Goal: Transaction & Acquisition: Purchase product/service

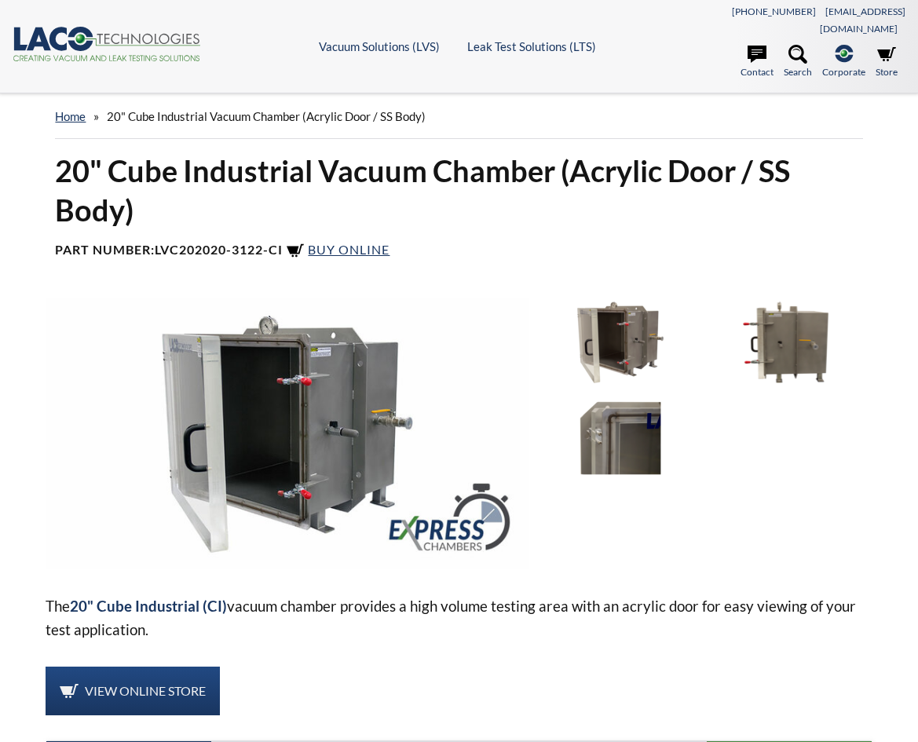
select select "Language Translate Widget"
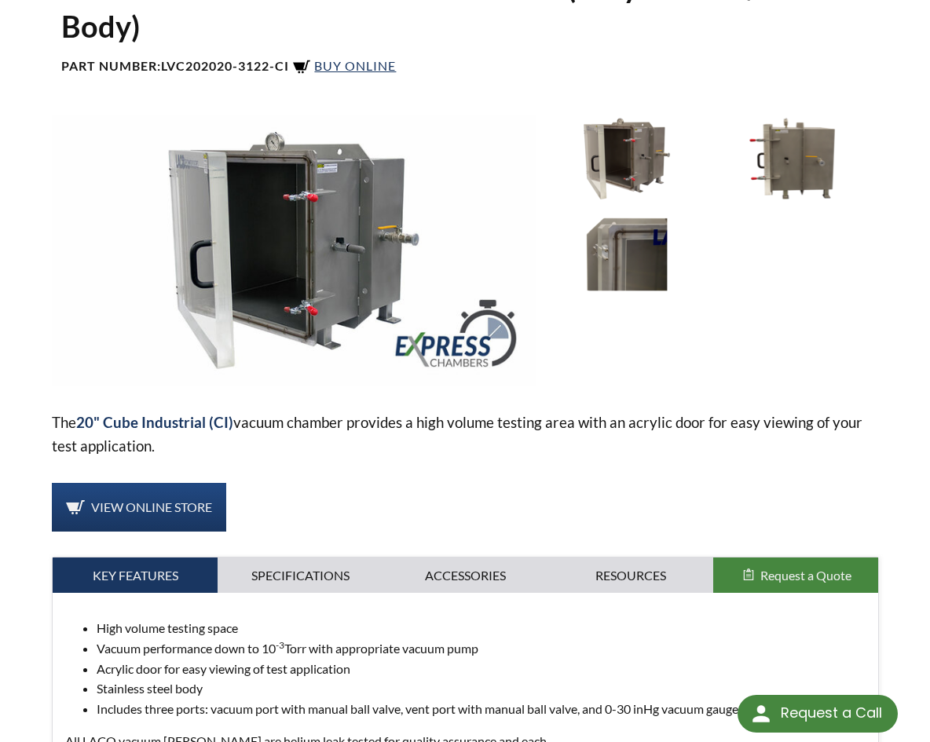
scroll to position [236, 0]
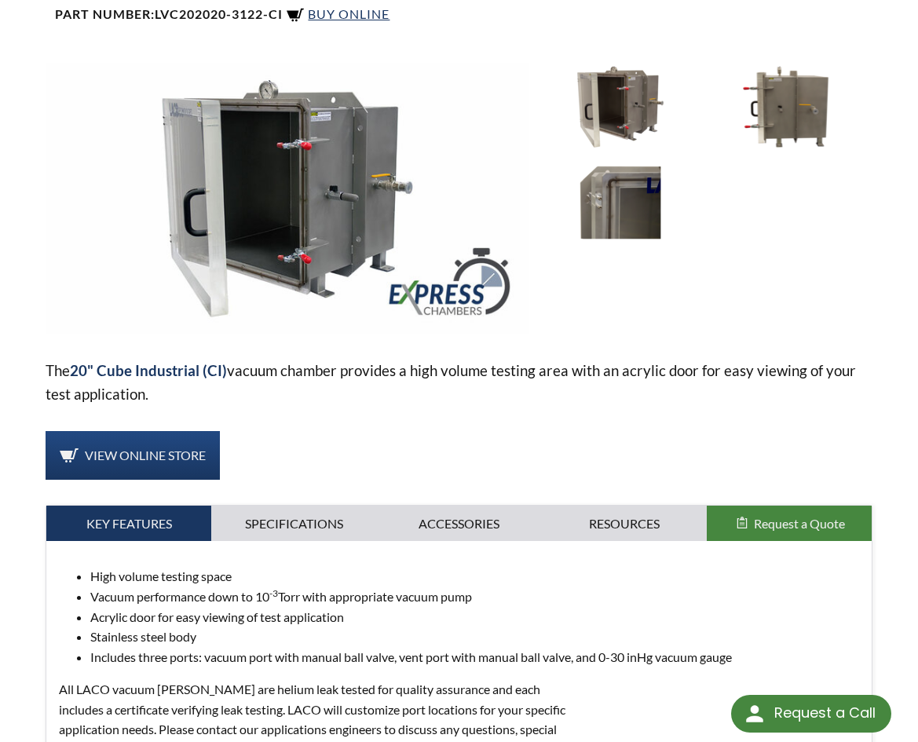
click at [627, 189] on img at bounding box center [620, 203] width 157 height 88
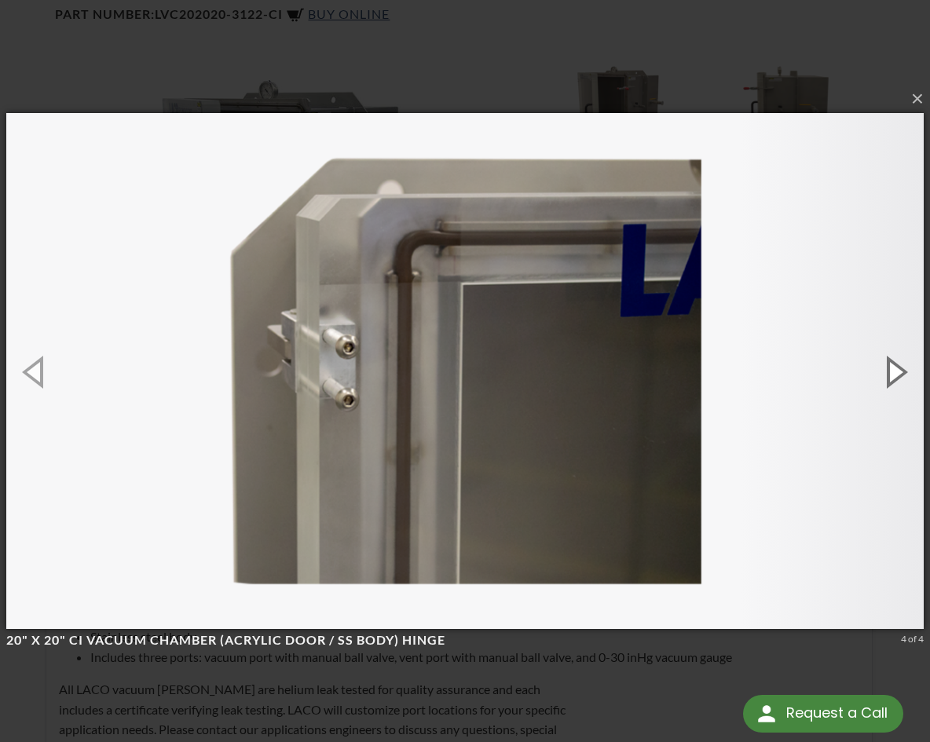
click at [891, 367] on button "button" at bounding box center [894, 371] width 71 height 86
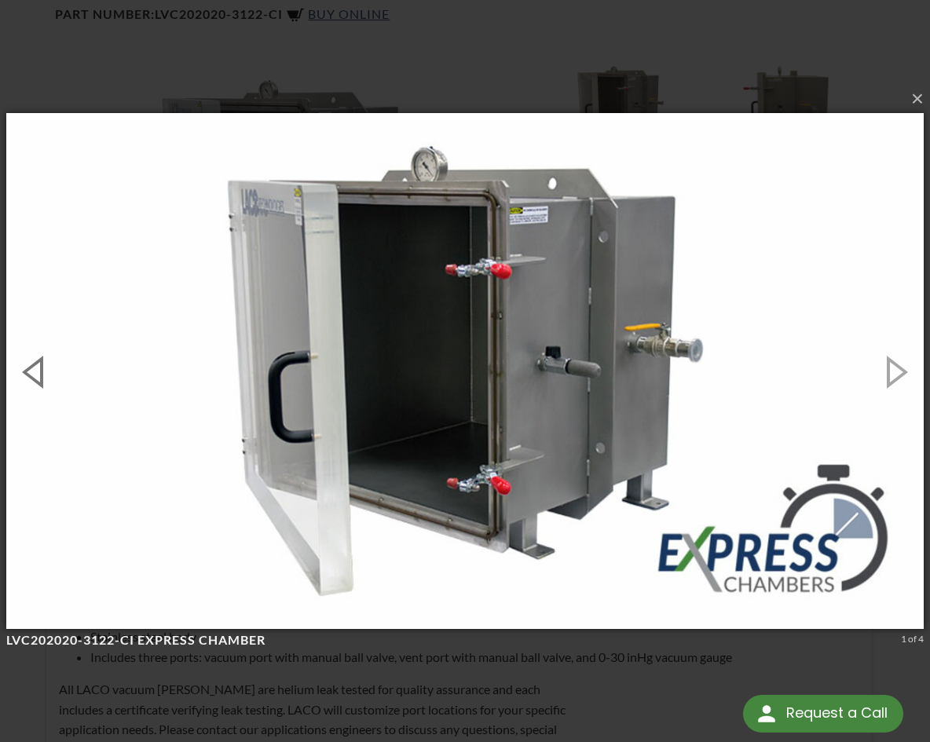
click at [38, 368] on button "button" at bounding box center [35, 371] width 71 height 86
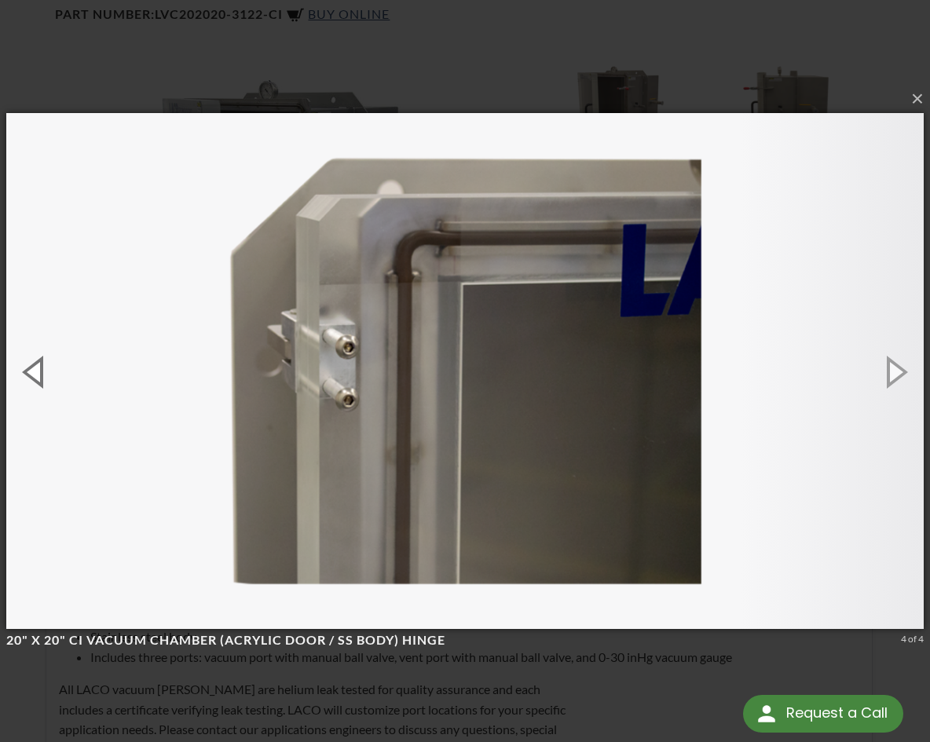
click at [40, 370] on button "button" at bounding box center [35, 371] width 71 height 86
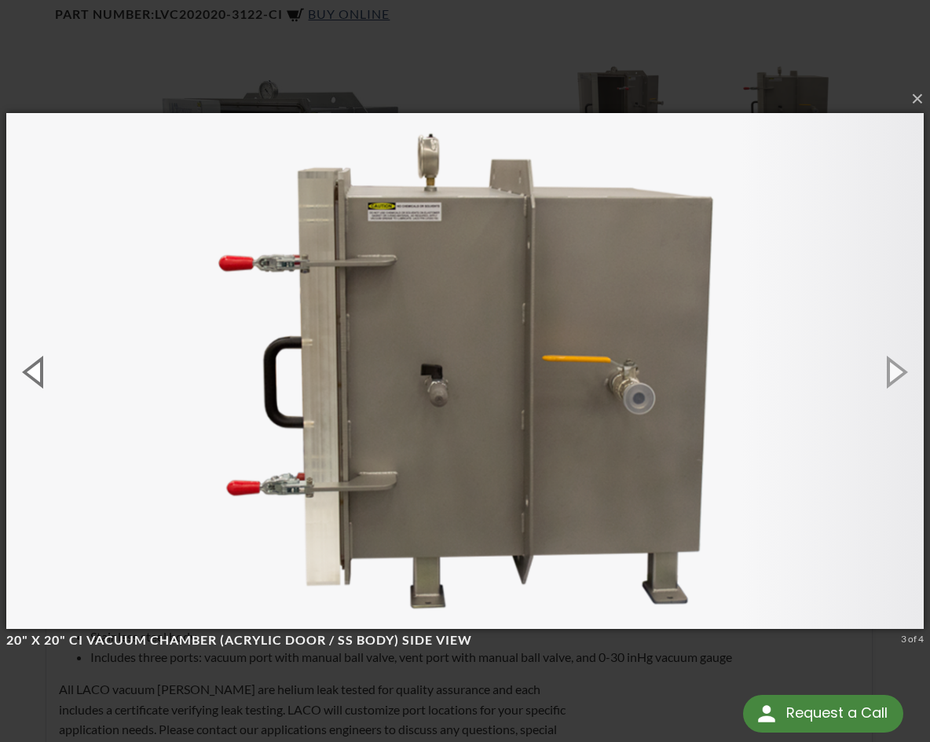
click at [35, 372] on button "button" at bounding box center [35, 371] width 71 height 86
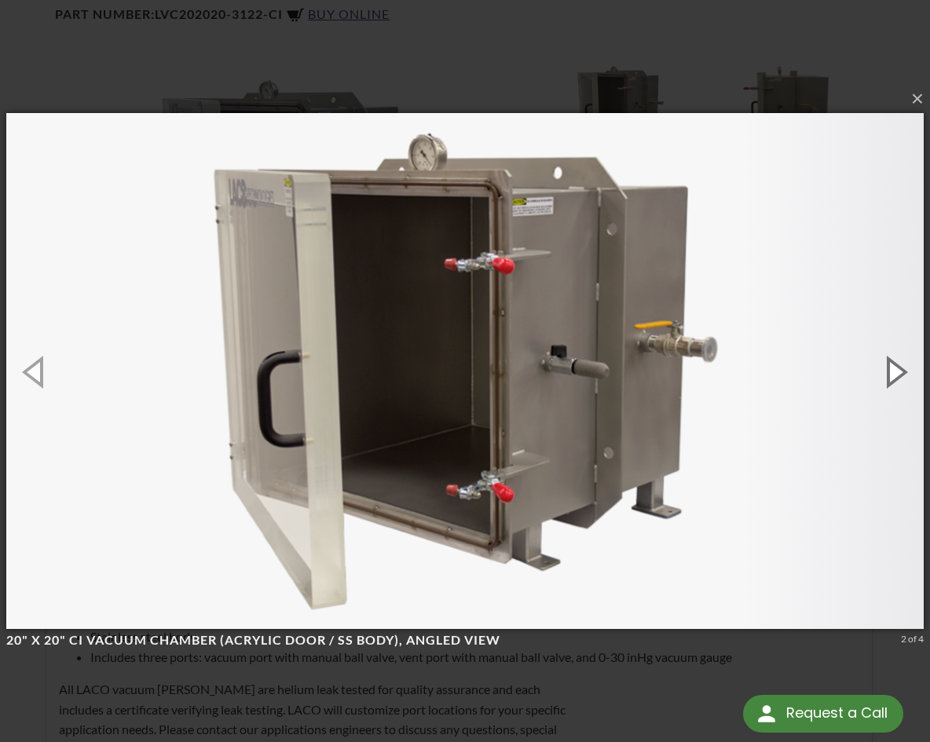
click at [892, 368] on button "button" at bounding box center [894, 371] width 71 height 86
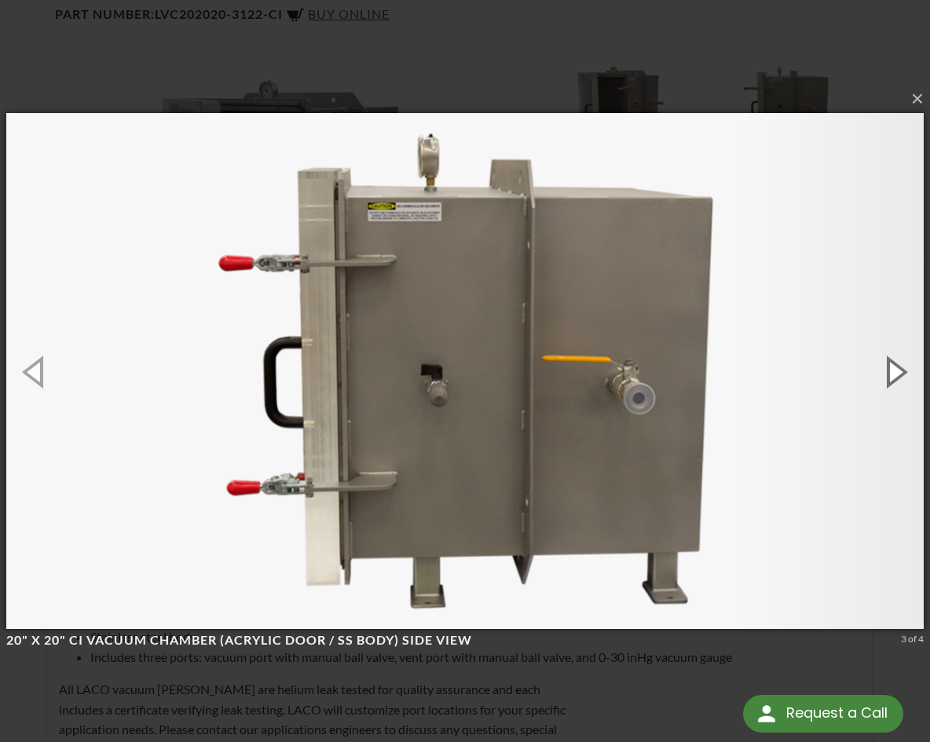
click at [884, 371] on button "button" at bounding box center [894, 371] width 71 height 86
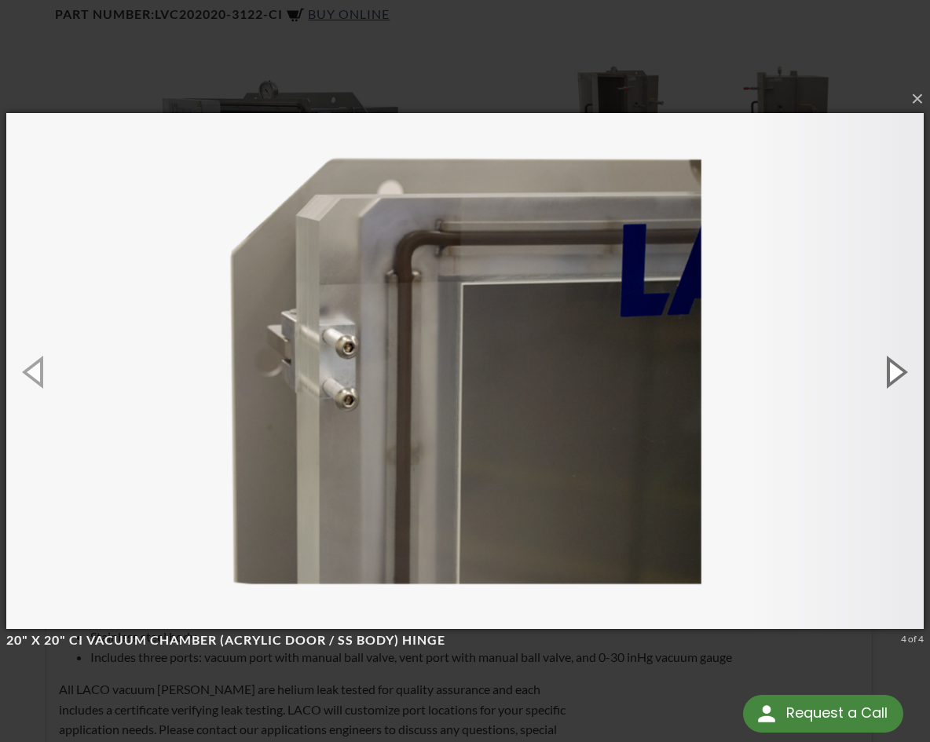
click at [891, 372] on button "button" at bounding box center [894, 371] width 71 height 86
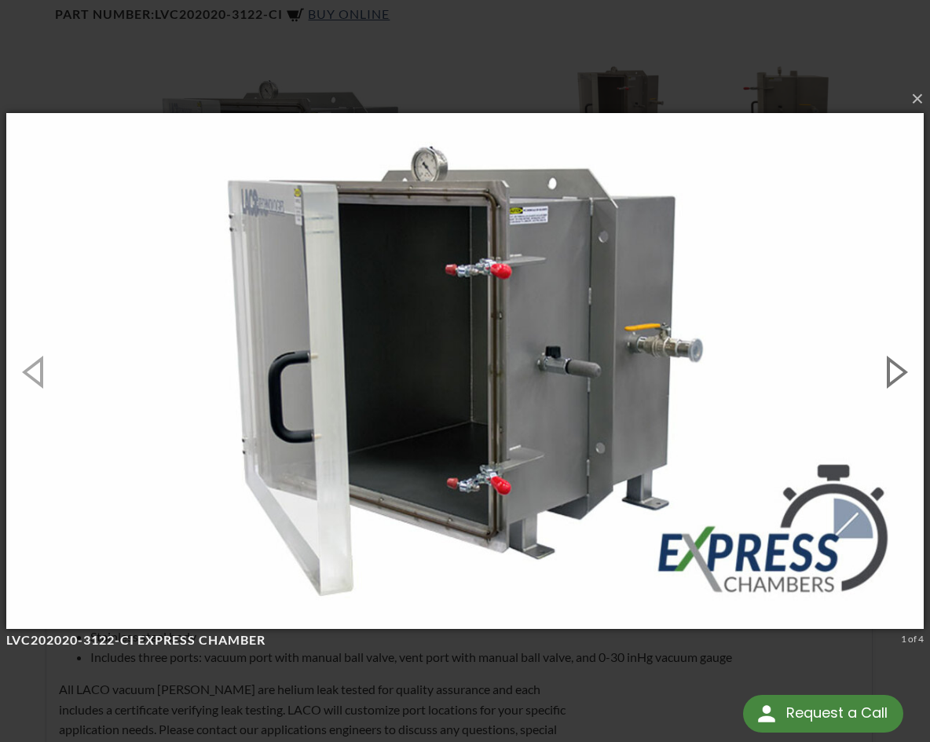
click at [891, 373] on button "button" at bounding box center [894, 371] width 71 height 86
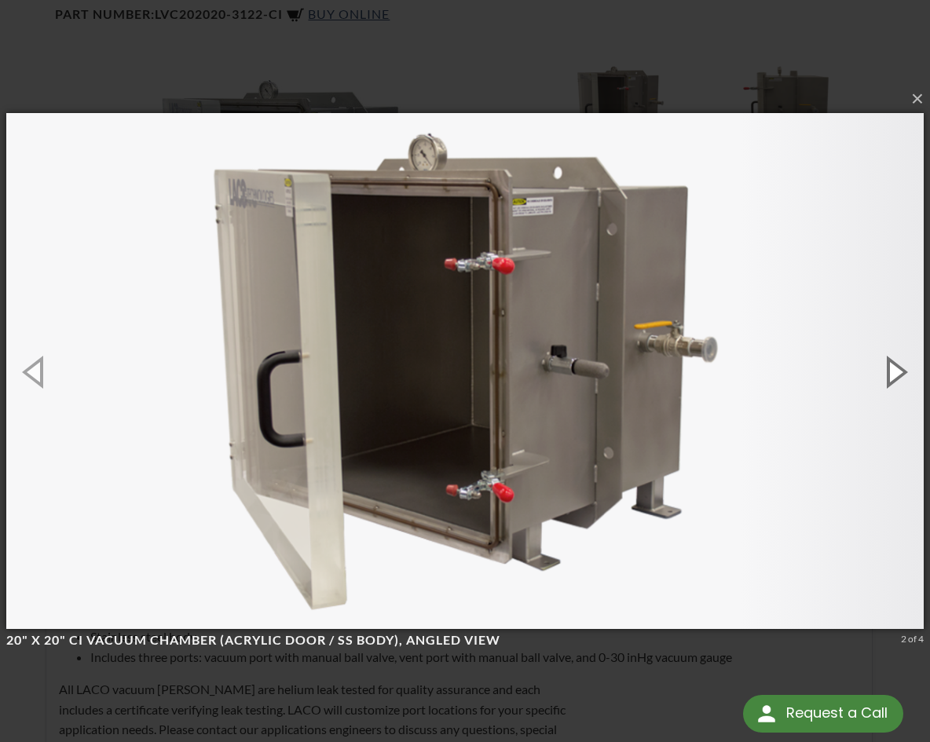
click at [892, 373] on button "button" at bounding box center [894, 371] width 71 height 86
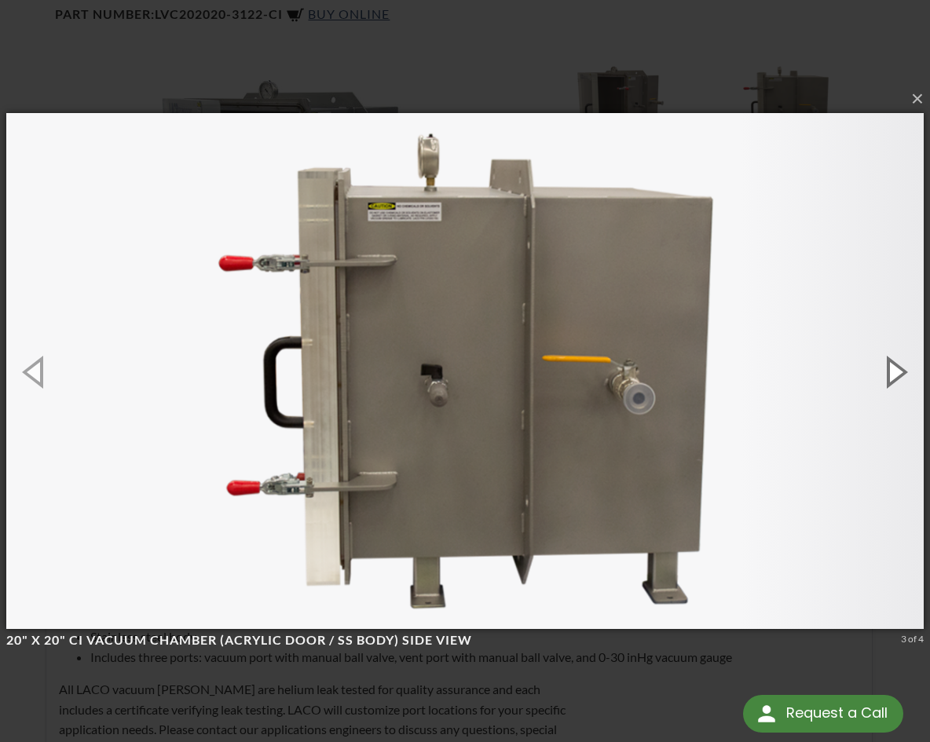
click at [893, 373] on button "button" at bounding box center [894, 371] width 71 height 86
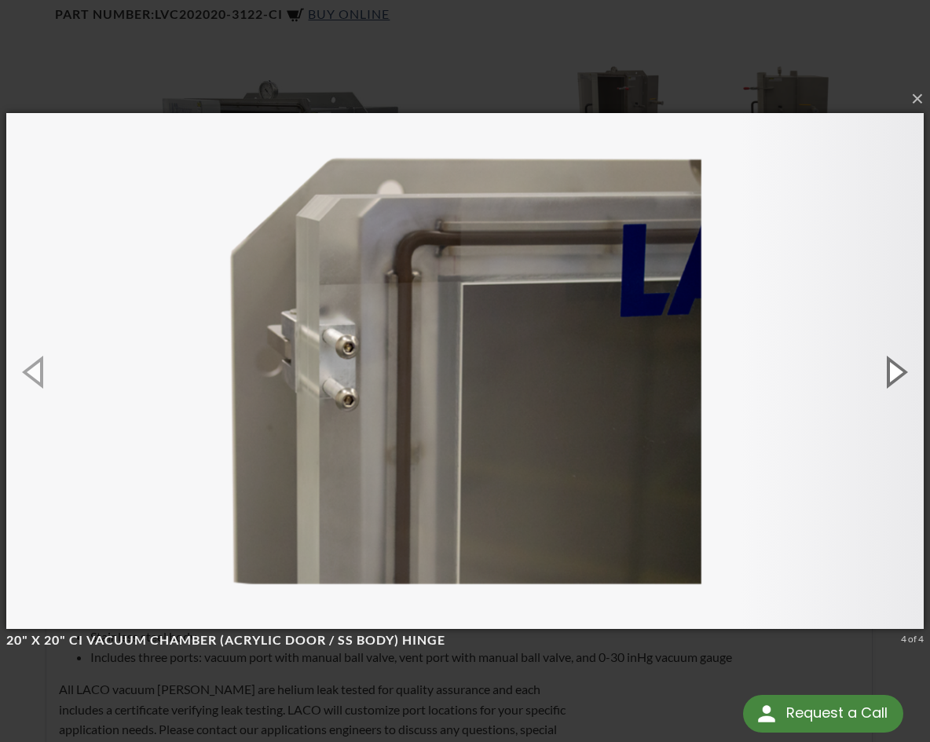
click at [893, 373] on button "button" at bounding box center [894, 371] width 71 height 86
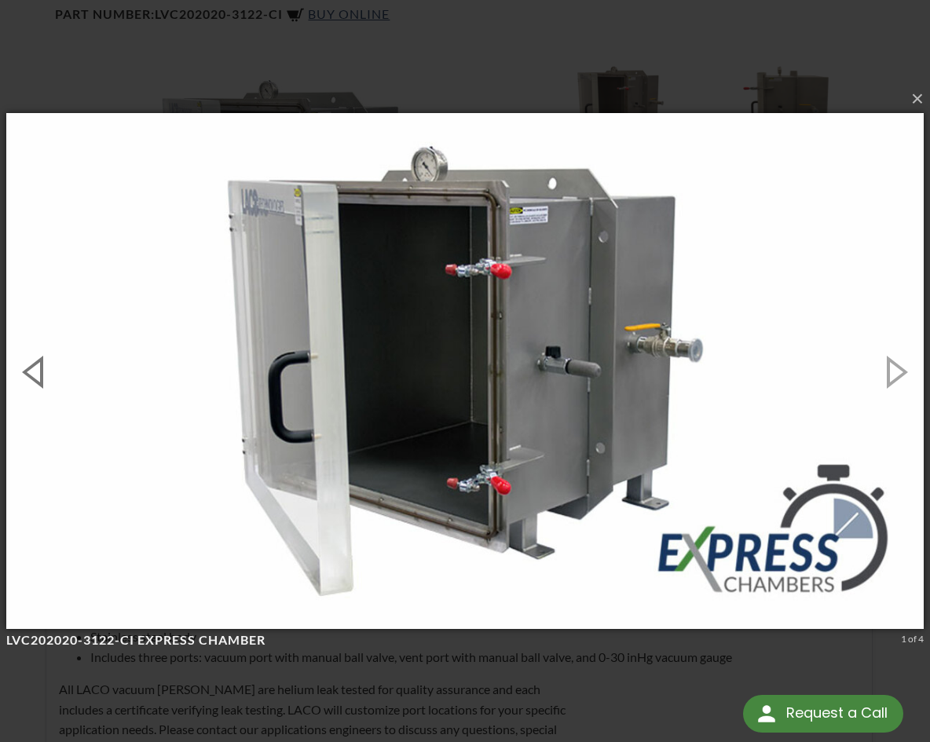
click at [35, 372] on button "button" at bounding box center [35, 371] width 71 height 86
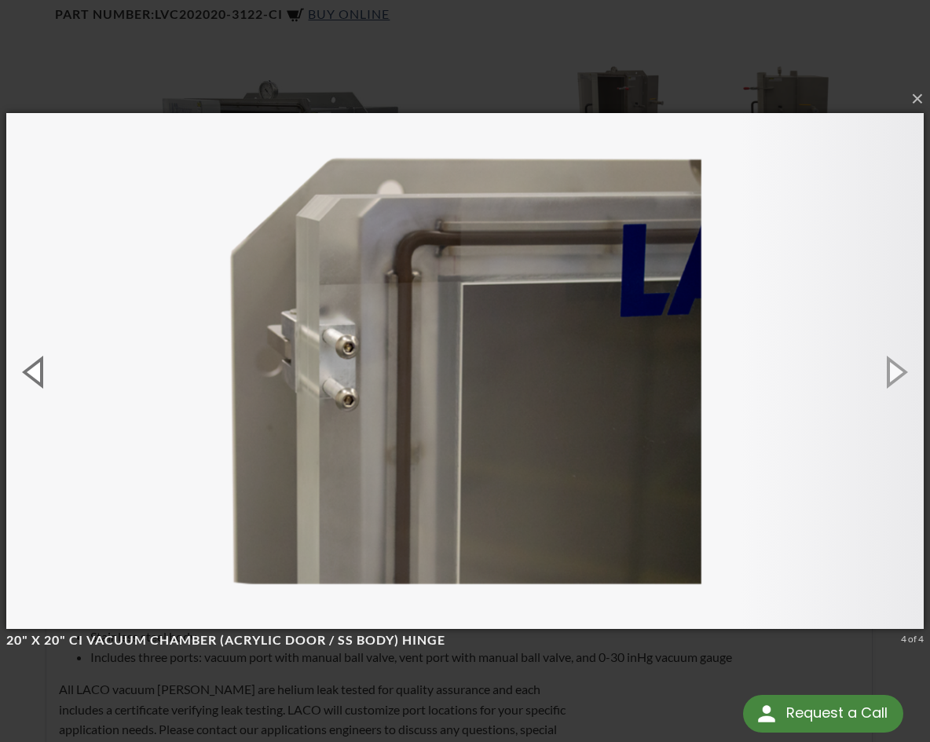
click at [35, 372] on button "button" at bounding box center [35, 371] width 71 height 86
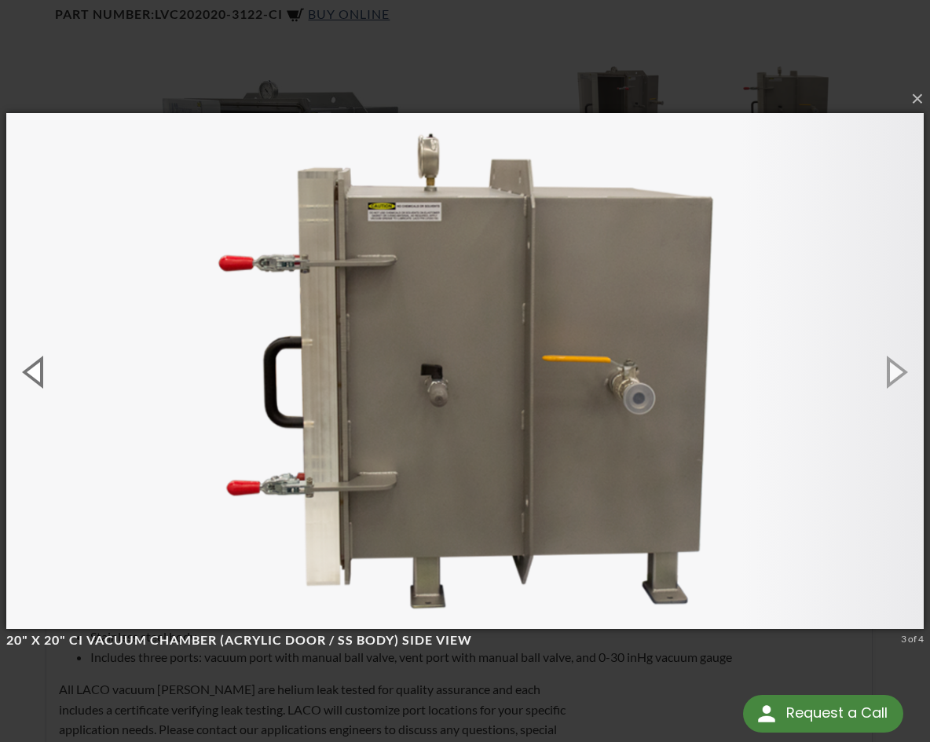
click at [35, 372] on button "button" at bounding box center [35, 371] width 71 height 86
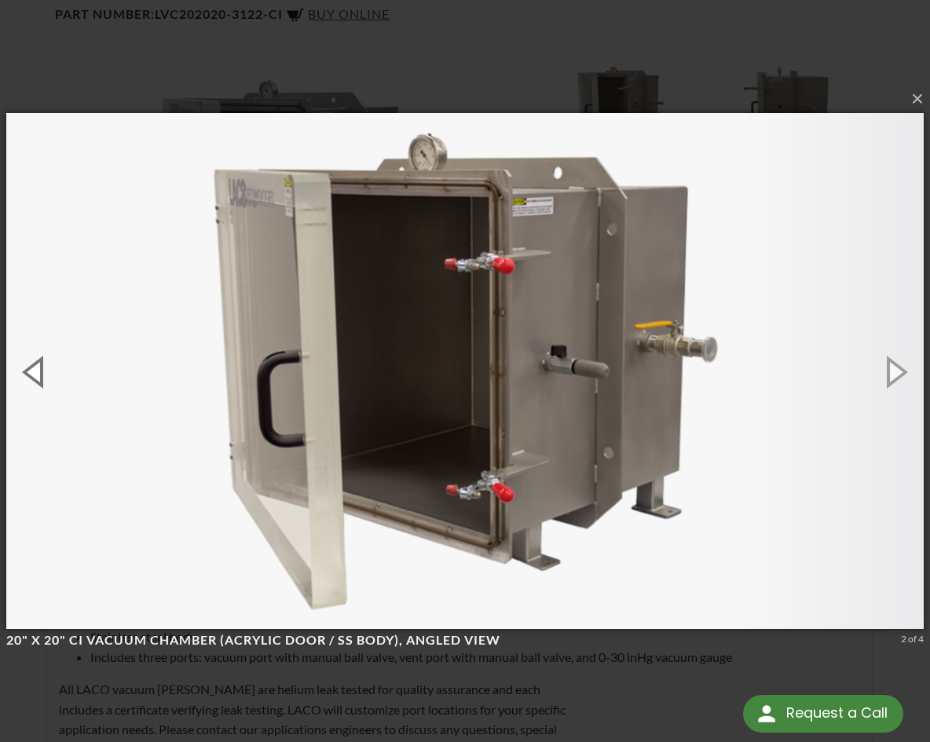
click at [35, 372] on button "button" at bounding box center [35, 371] width 71 height 86
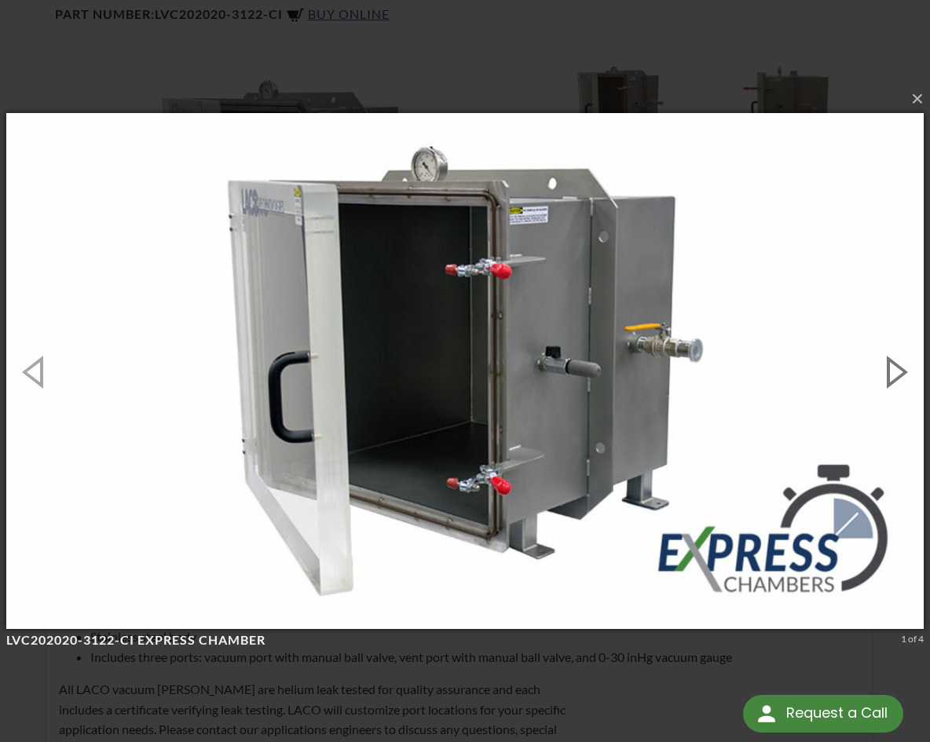
click at [897, 372] on button "button" at bounding box center [894, 371] width 71 height 86
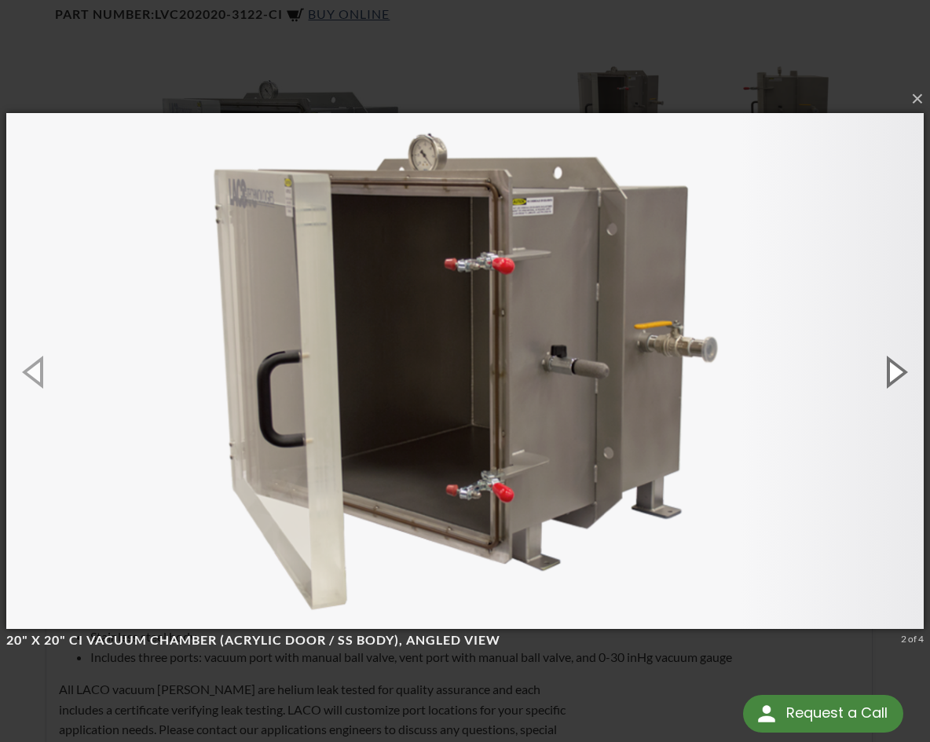
click at [895, 372] on button "button" at bounding box center [894, 371] width 71 height 86
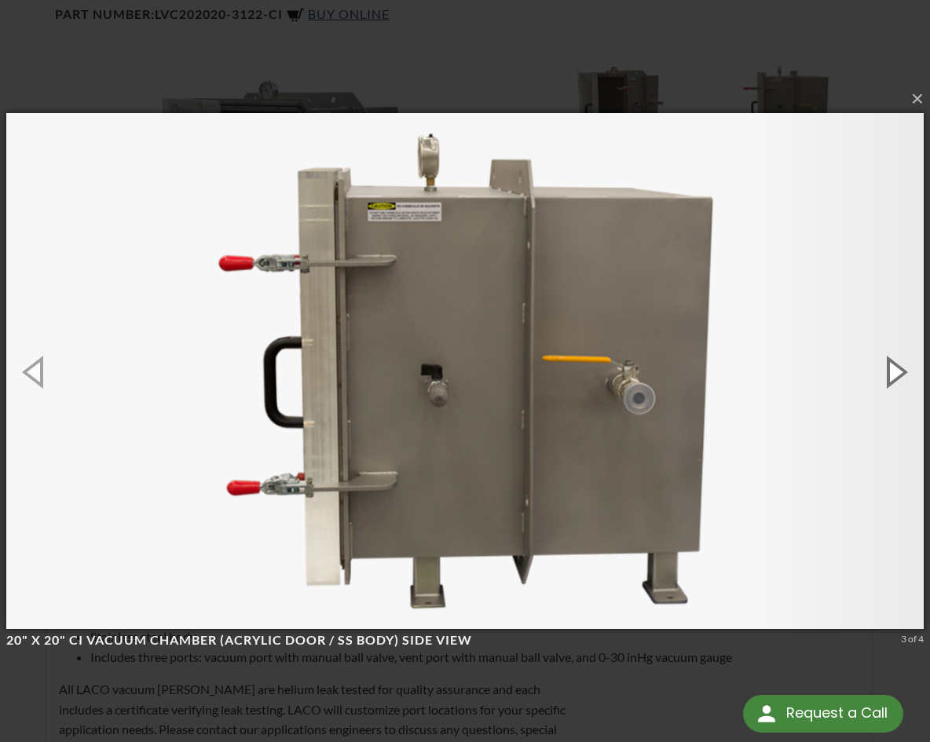
click at [895, 373] on button "button" at bounding box center [894, 371] width 71 height 86
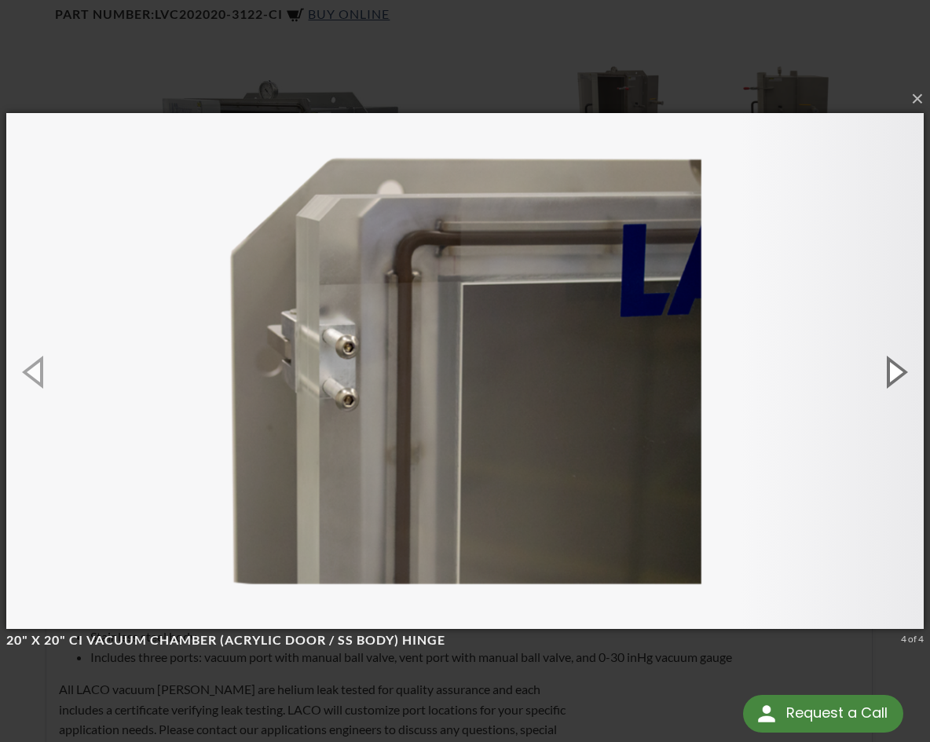
click at [895, 373] on button "button" at bounding box center [894, 371] width 71 height 86
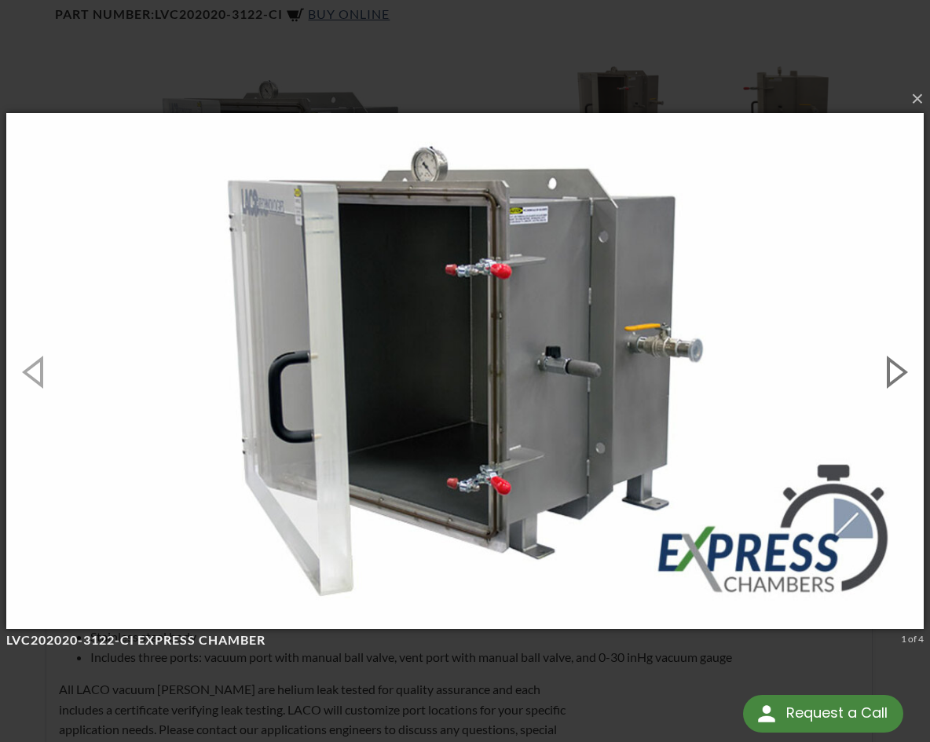
click at [895, 374] on button "button" at bounding box center [894, 371] width 71 height 86
